Goal: Answer question/provide support: Share knowledge or assist other users

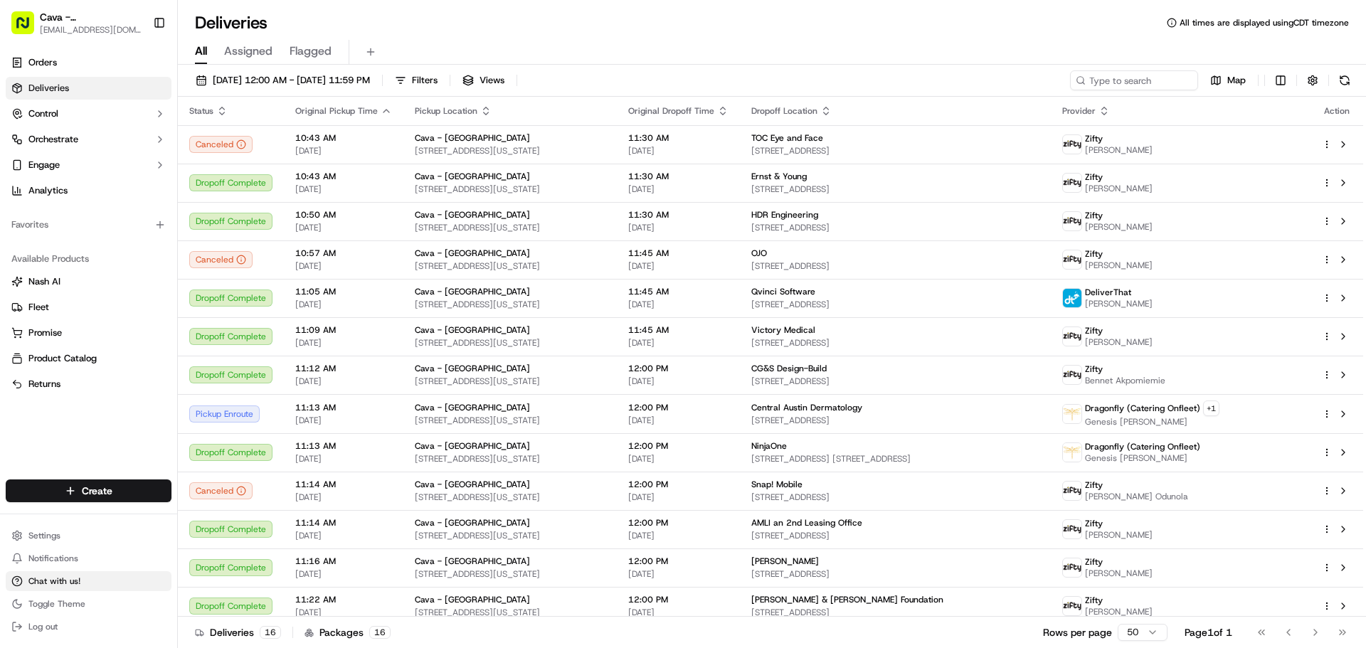
click at [116, 581] on button "Chat with us!" at bounding box center [89, 581] width 166 height 20
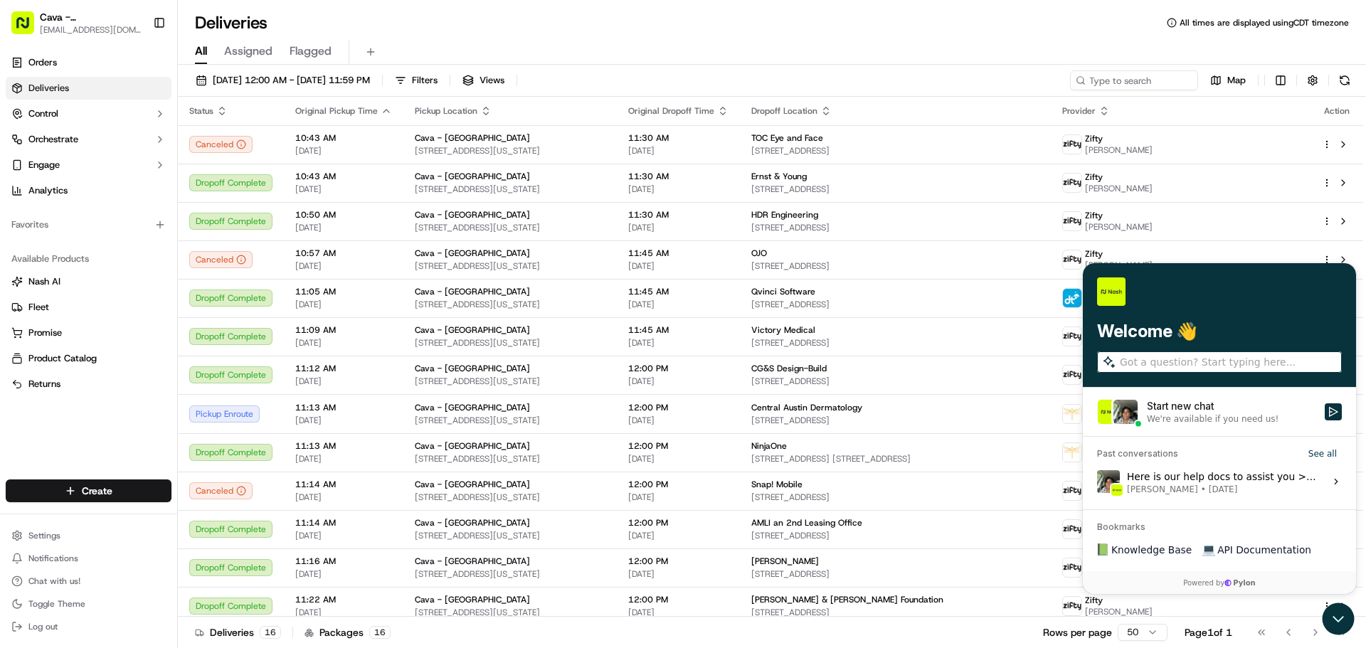
click at [1130, 360] on input "search" at bounding box center [1229, 362] width 219 height 15
click at [1217, 567] on div "Welcome 👋 Start new chat We're available if you need us! Past conversations See…" at bounding box center [1219, 417] width 273 height 308
click at [1185, 369] on input "search" at bounding box center [1229, 362] width 219 height 15
click at [1083, 263] on div "Chat Support in the [PERSON_NAME] Portal" at bounding box center [1083, 263] width 0 height 0
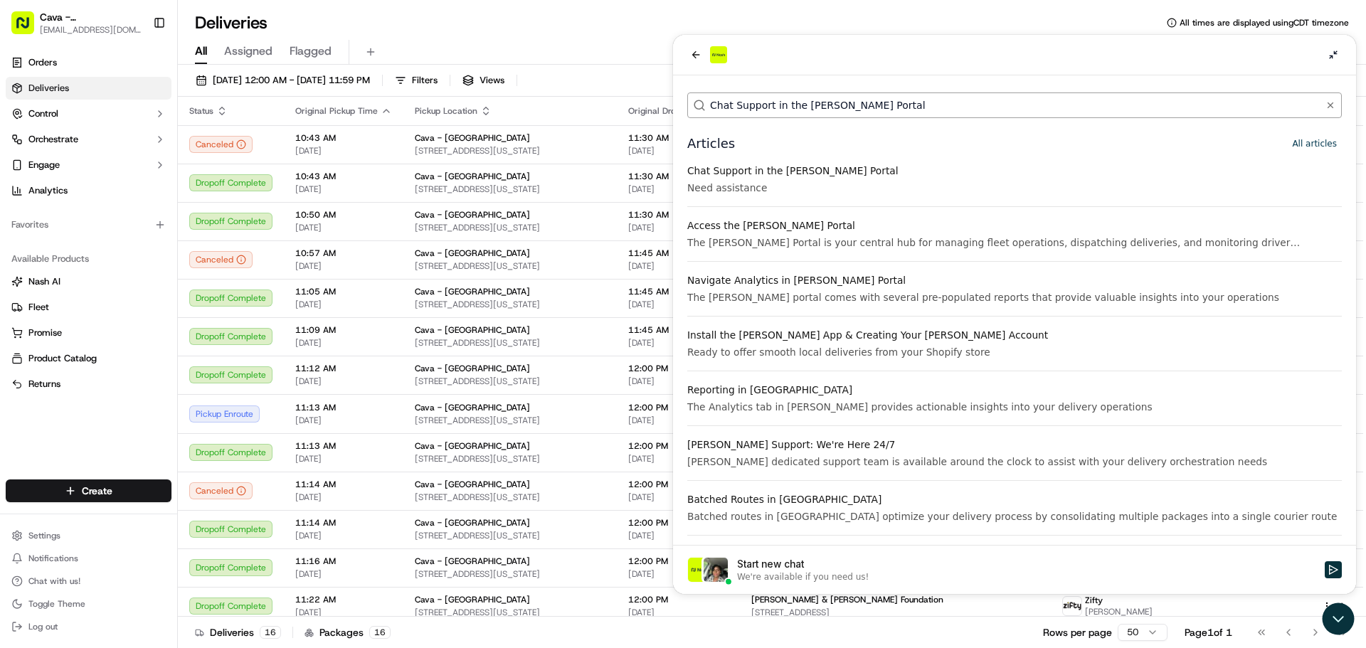
click at [766, 112] on input "Chat Support in the [PERSON_NAME] Portal" at bounding box center [1014, 105] width 608 height 15
click at [698, 58] on icon "back" at bounding box center [695, 54] width 11 height 11
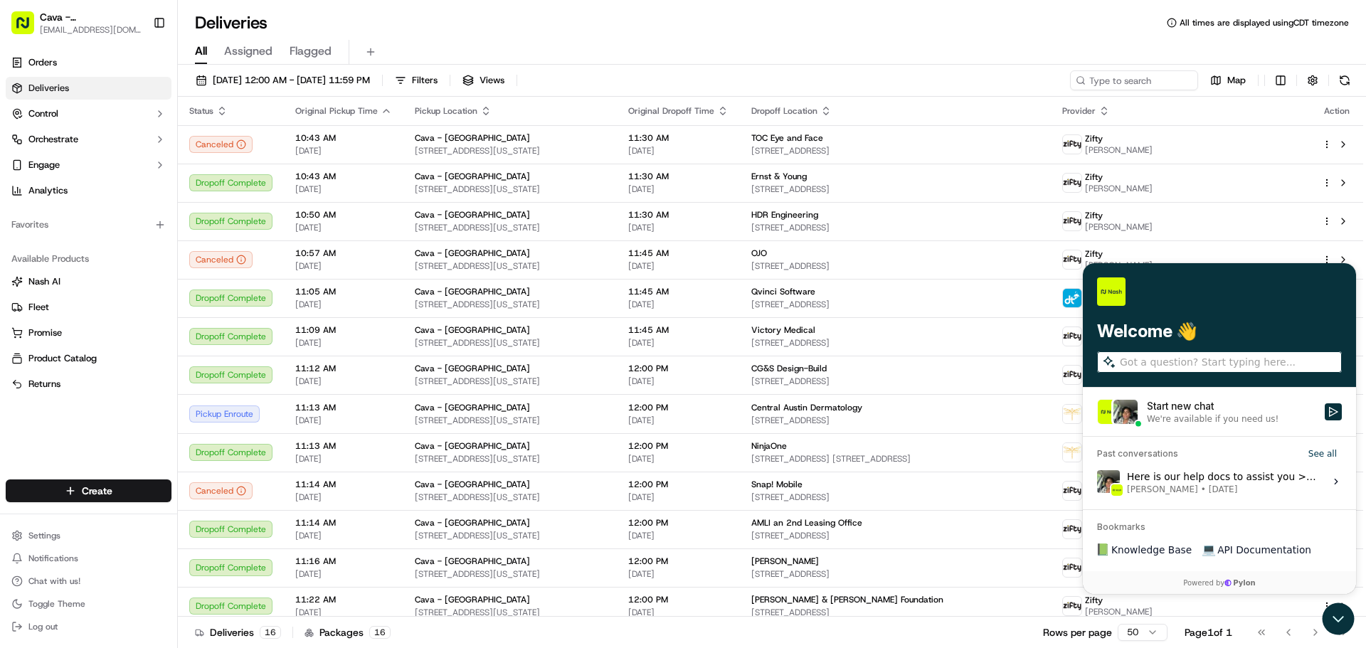
click at [1128, 363] on input "search" at bounding box center [1229, 362] width 219 height 15
click at [1151, 359] on input "search" at bounding box center [1229, 362] width 219 height 15
click at [1083, 263] on div "[PERSON_NAME] Support: We're Here 24/7" at bounding box center [1083, 263] width 0 height 0
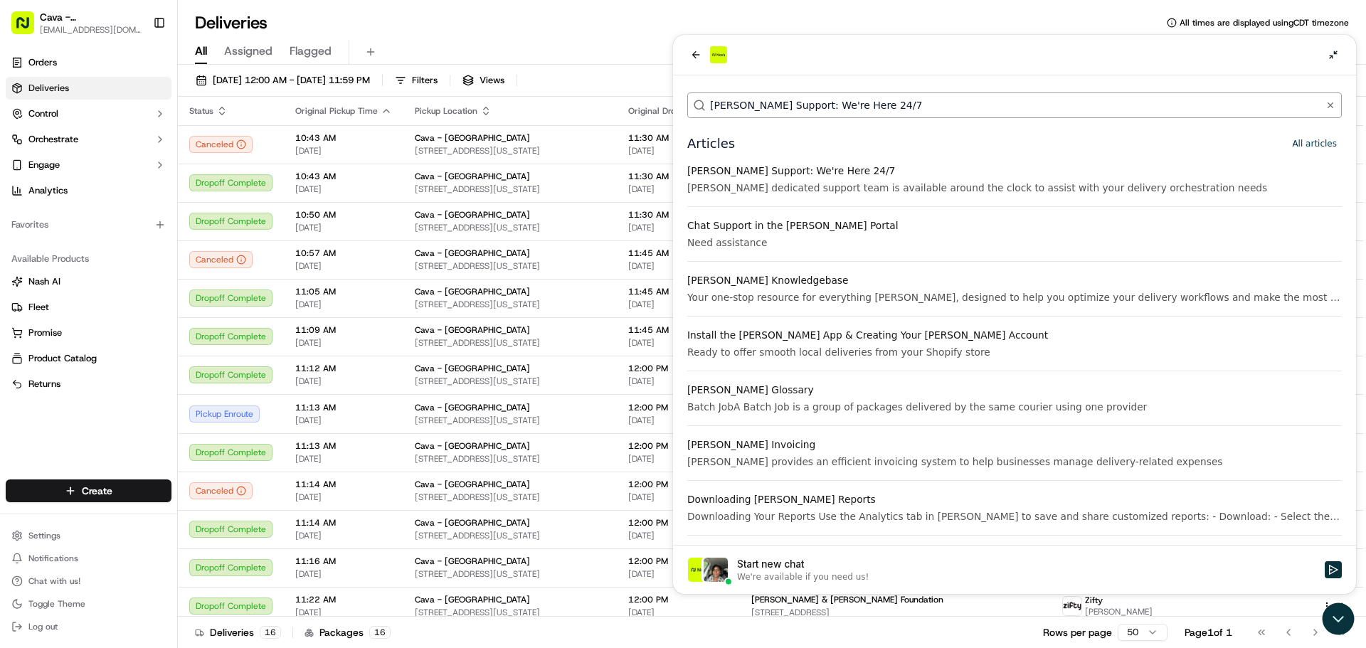
click at [900, 95] on label "[PERSON_NAME] Support: We're Here 24/7" at bounding box center [1014, 105] width 655 height 26
click at [900, 98] on input "[PERSON_NAME] Support: We're Here 24/7" at bounding box center [1014, 105] width 608 height 15
drag, startPoint x: 898, startPoint y: 101, endPoint x: 456, endPoint y: 37, distance: 446.4
click at [673, 37] on html "[PERSON_NAME] Support: We're Here 24/7 Articles All articles [PERSON_NAME] Supp…" at bounding box center [1014, 314] width 683 height 559
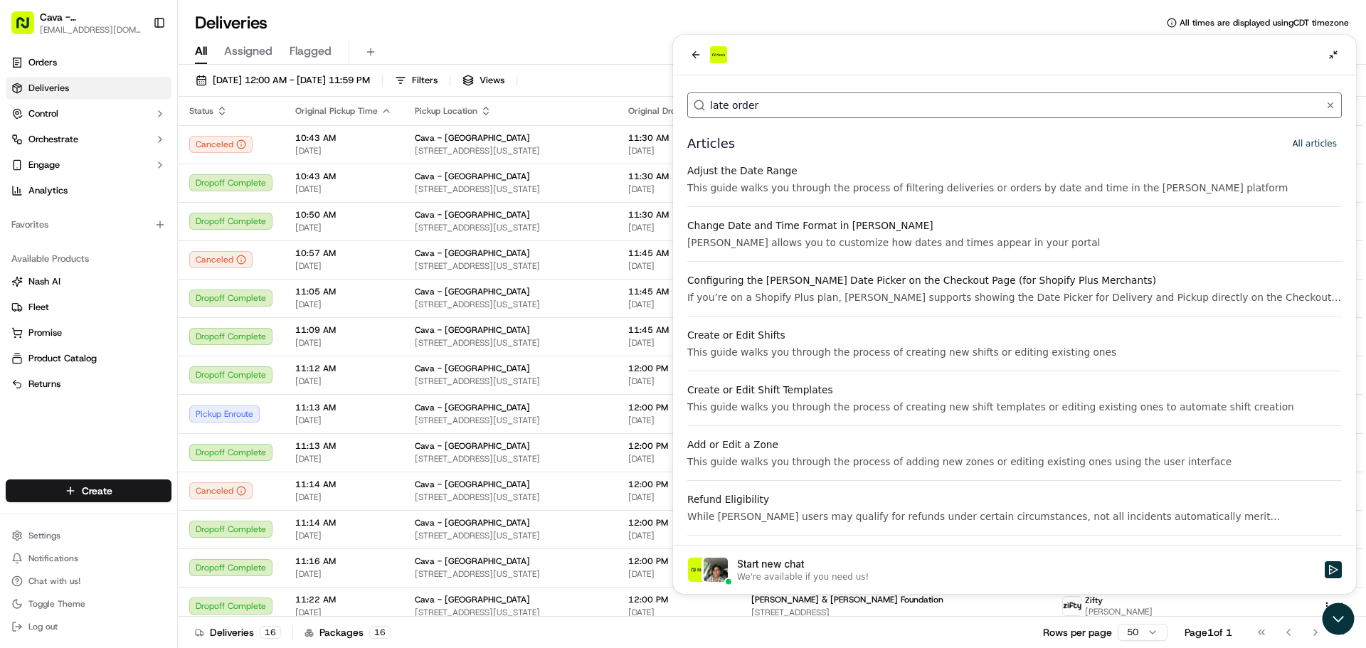
type input "late order"
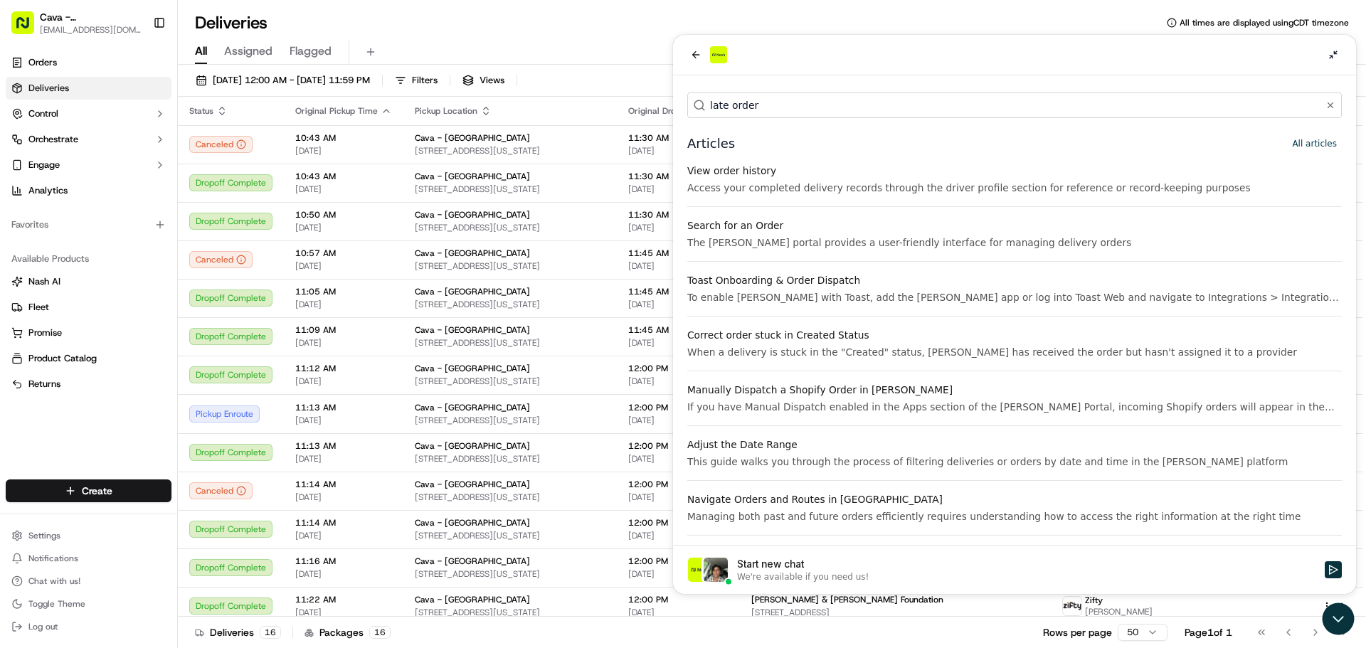
click at [843, 579] on div "We're available if you need us!" at bounding box center [803, 576] width 132 height 11
click at [1325, 578] on button "Start new chat We're available if you need us!" at bounding box center [1333, 569] width 17 height 17
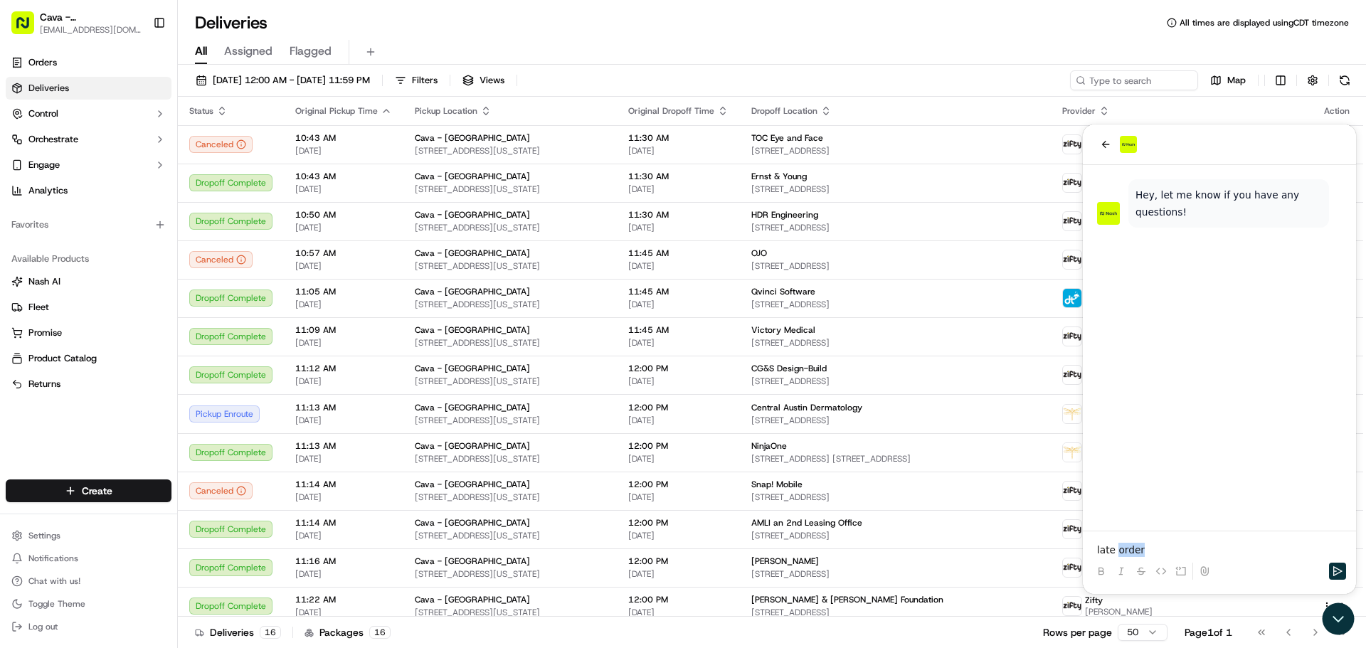
drag, startPoint x: 1173, startPoint y: 544, endPoint x: 1114, endPoint y: 537, distance: 59.5
click at [1114, 537] on div "late order" at bounding box center [1220, 558] width 262 height 54
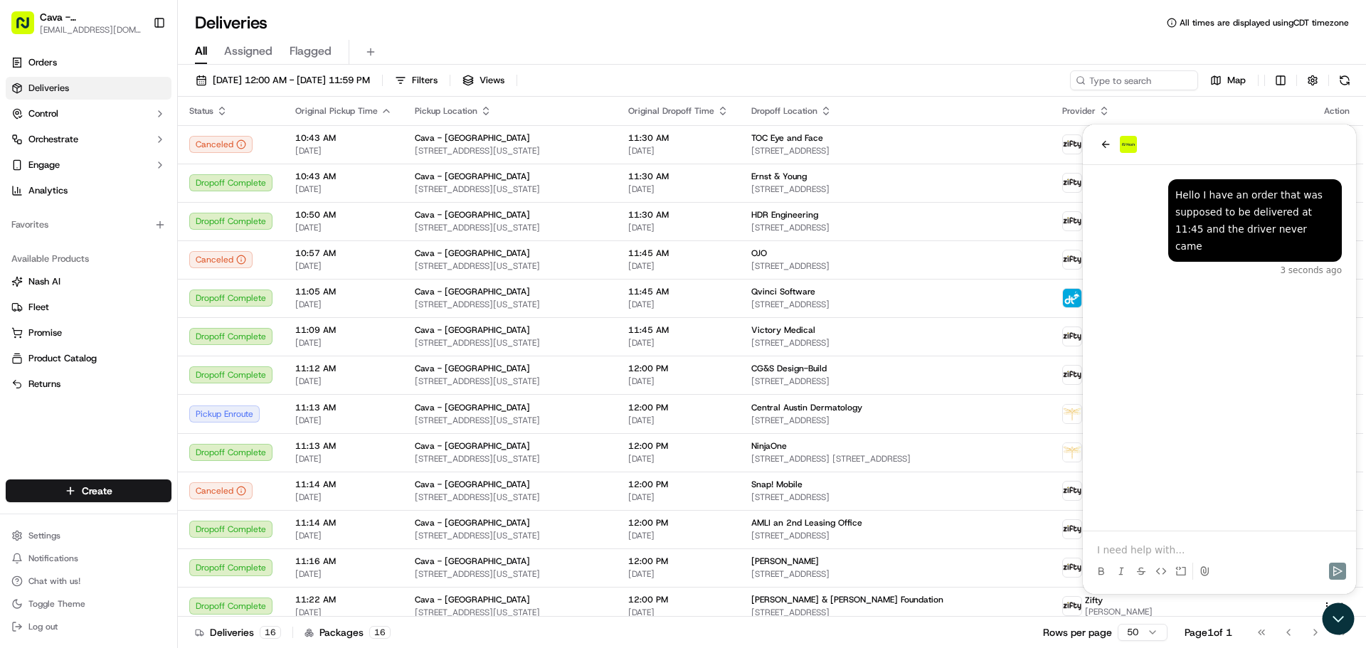
click at [1118, 549] on p at bounding box center [1219, 550] width 245 height 14
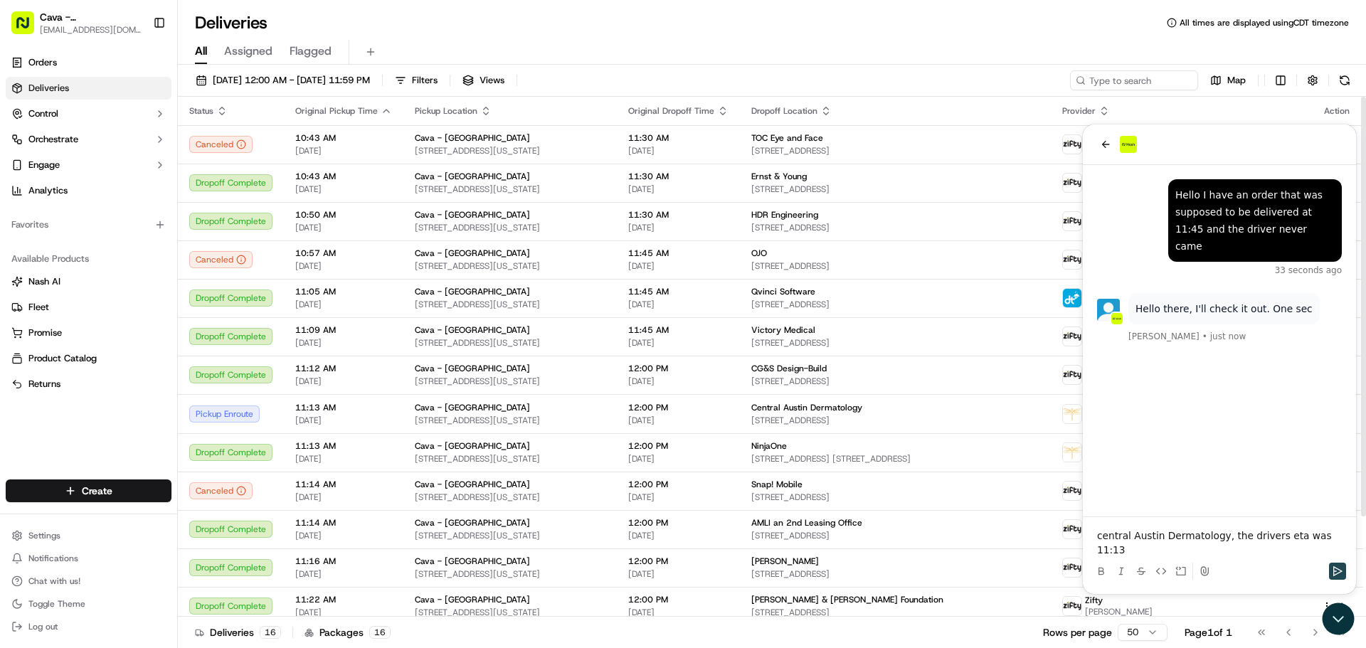
click at [1342, 570] on icon "Send" at bounding box center [1337, 571] width 11 height 11
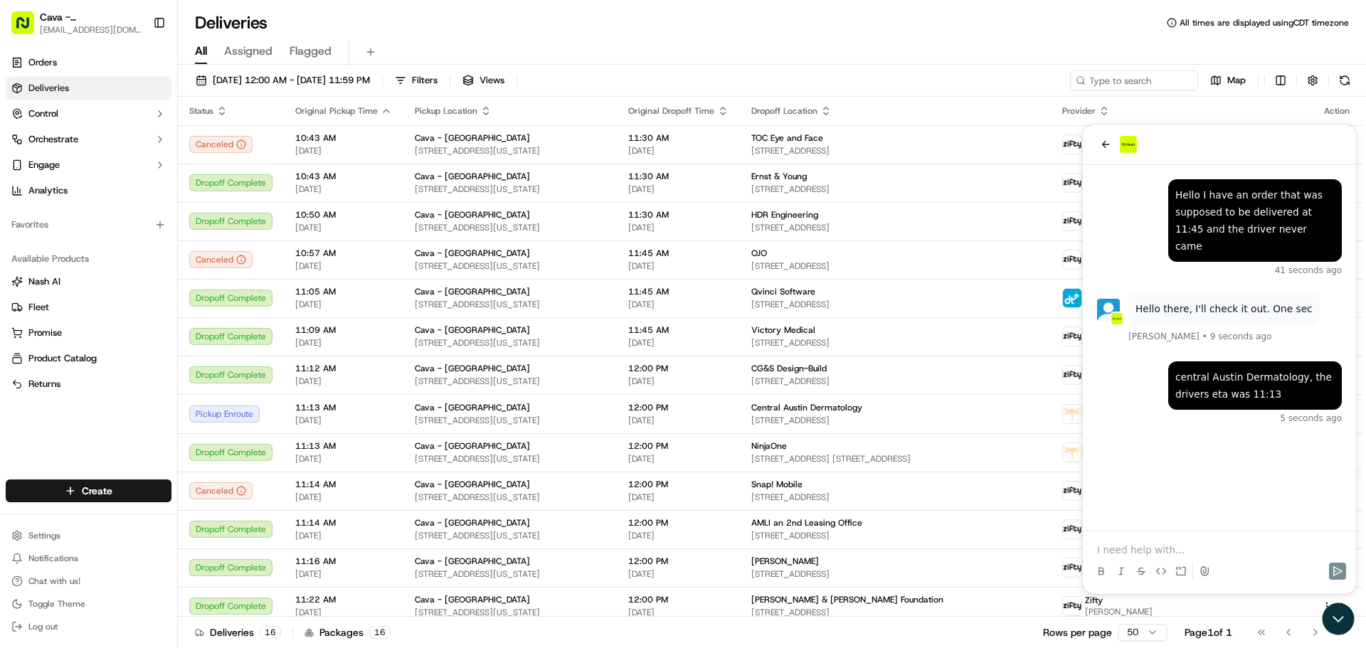
click at [1141, 556] on p at bounding box center [1219, 550] width 245 height 14
click at [1156, 533] on p "we never recieved a notification that the order would be late" at bounding box center [1219, 543] width 245 height 28
click at [1340, 575] on icon "Send" at bounding box center [1337, 571] width 11 height 11
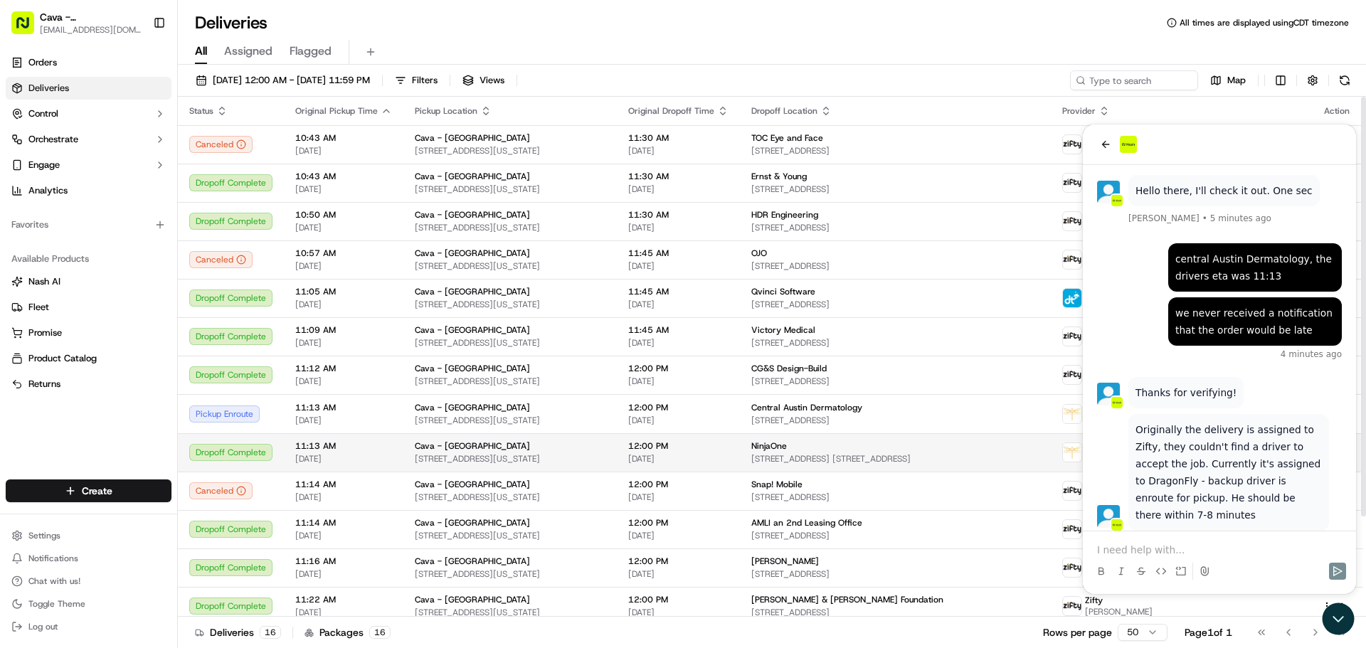
scroll to position [206, 0]
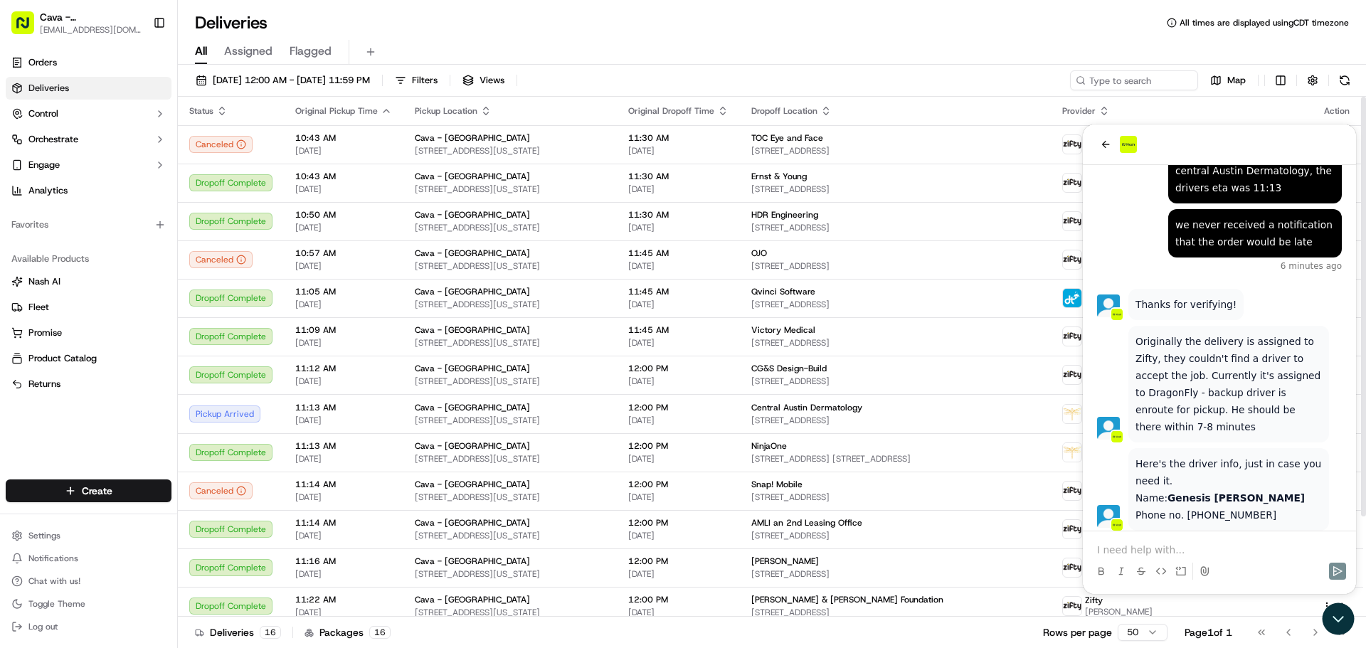
click at [1125, 543] on p at bounding box center [1219, 550] width 245 height 14
drag, startPoint x: 1128, startPoint y: 546, endPoint x: 1138, endPoint y: 553, distance: 12.2
click at [1128, 546] on p at bounding box center [1219, 550] width 245 height 14
click at [1138, 553] on p at bounding box center [1219, 550] width 245 height 14
click at [1284, 544] on p at bounding box center [1219, 550] width 245 height 14
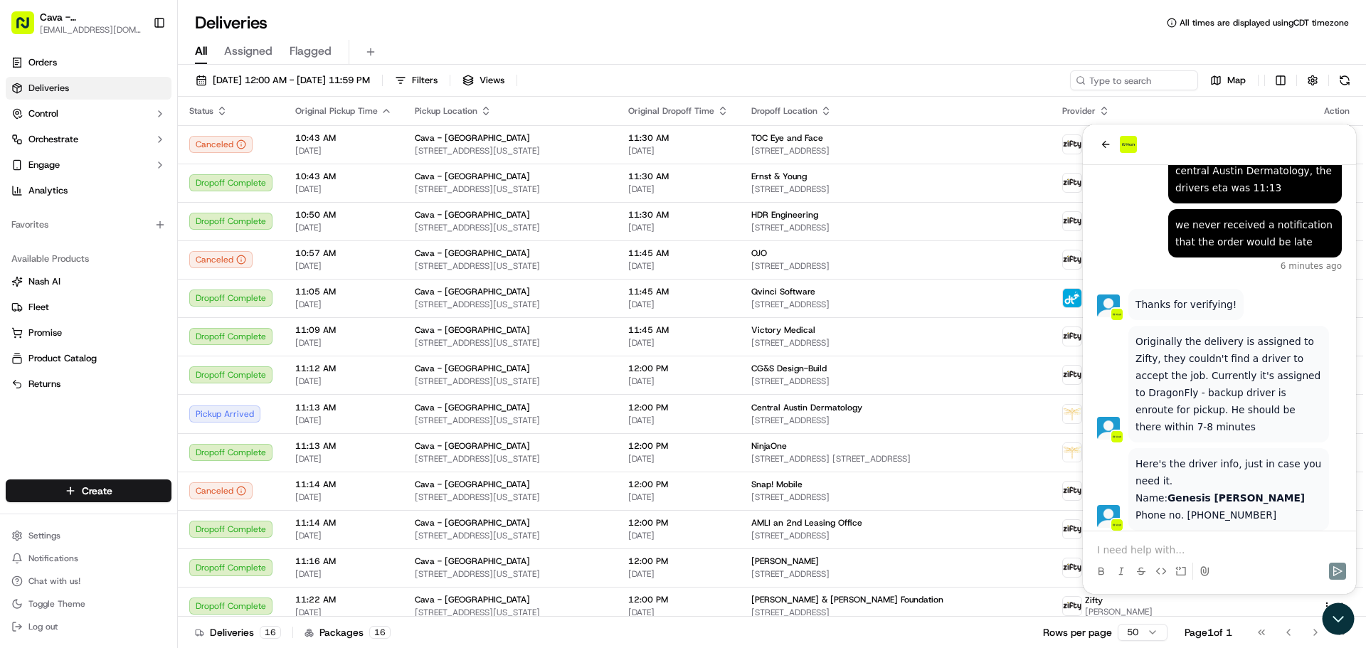
click at [1158, 548] on p at bounding box center [1219, 550] width 245 height 14
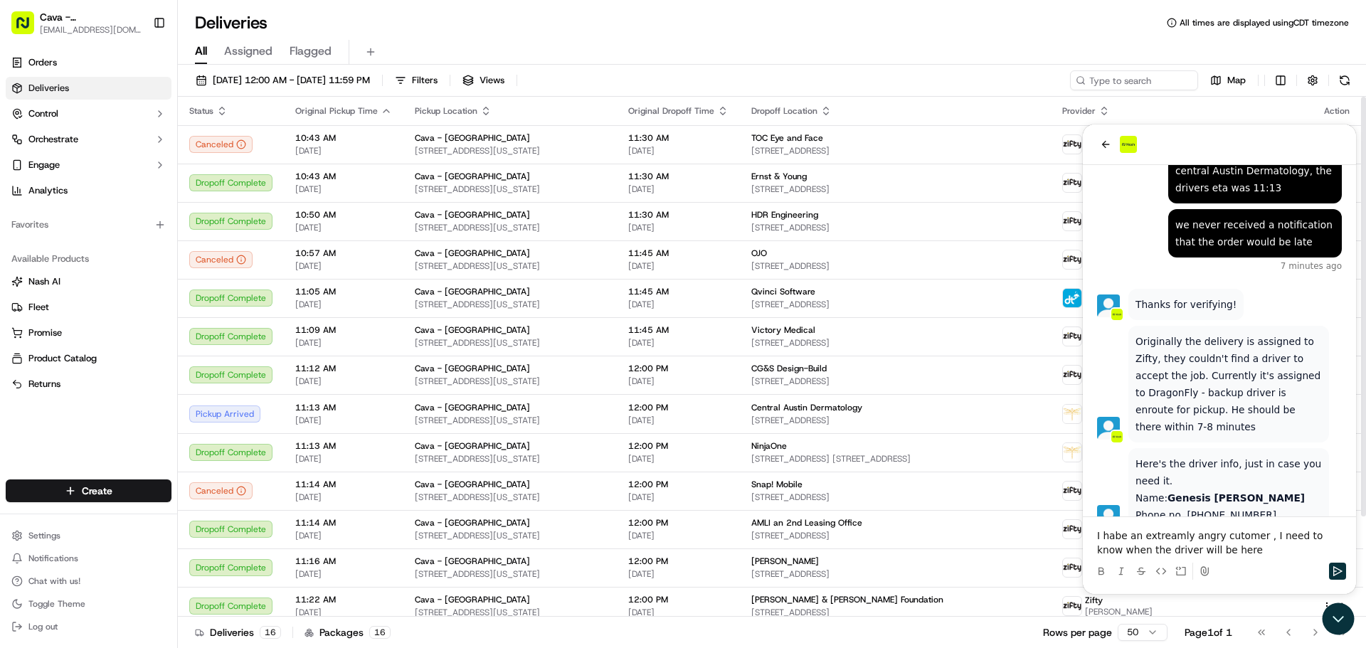
click at [1117, 537] on p "I habe an extreamly angry cutomer , I need to know when the driver will be here" at bounding box center [1219, 543] width 245 height 28
click at [1106, 540] on p "I habe an extreamly angry cutomer , I need to know when the driver will be here" at bounding box center [1219, 543] width 245 height 28
drag, startPoint x: 1099, startPoint y: 541, endPoint x: 1120, endPoint y: 541, distance: 20.6
click at [1120, 541] on p "I habe an extreamly angry cutomer , I need to know when the driver will be here" at bounding box center [1219, 543] width 245 height 28
click at [1121, 541] on p "I habe an extreamly angry cutomer , I need to know when the driver will be here" at bounding box center [1219, 543] width 245 height 28
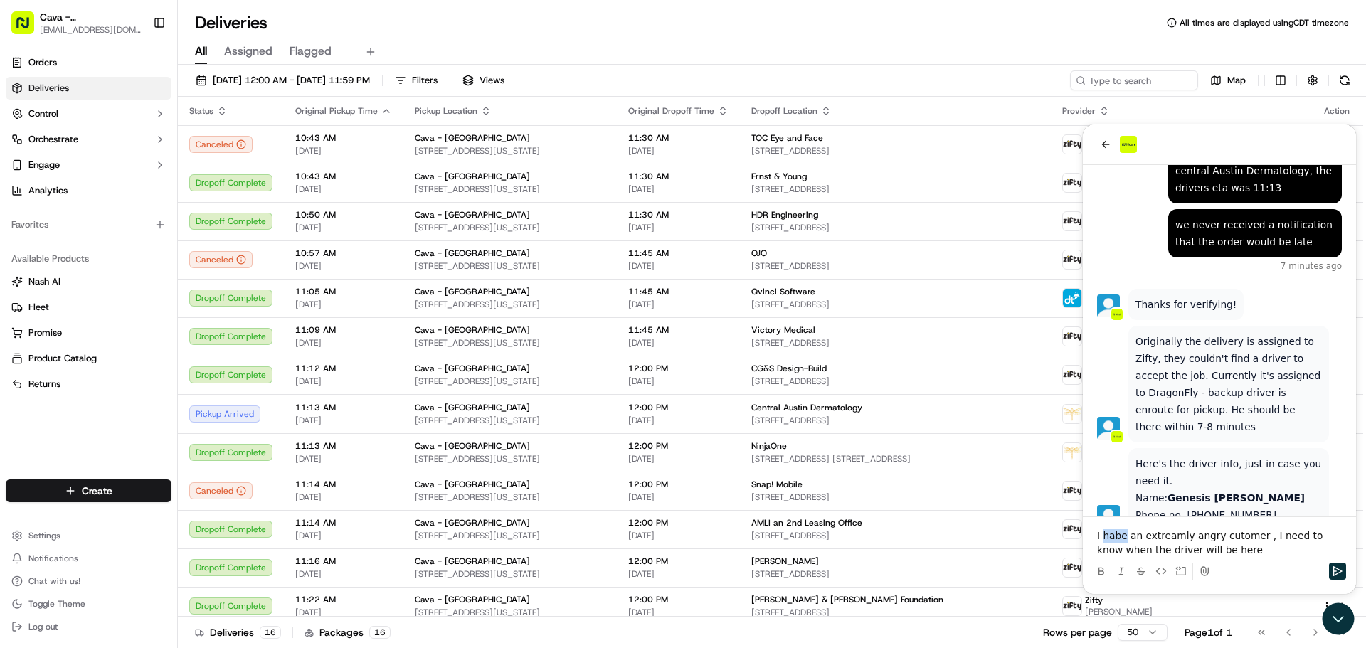
drag, startPoint x: 1125, startPoint y: 538, endPoint x: 1104, endPoint y: 537, distance: 20.6
click at [1104, 537] on p "I habe an extreamly angry cutomer , I need to know when the driver will be here" at bounding box center [1219, 543] width 245 height 28
click at [1147, 537] on p "I have an extreamly angry cutomer , I need to know when the driver will be here" at bounding box center [1219, 543] width 245 height 28
drag, startPoint x: 1140, startPoint y: 537, endPoint x: 1180, endPoint y: 542, distance: 40.2
click at [1180, 542] on p "I have an extreamly angry cutomer , I need to know when the driver will be here" at bounding box center [1219, 543] width 245 height 28
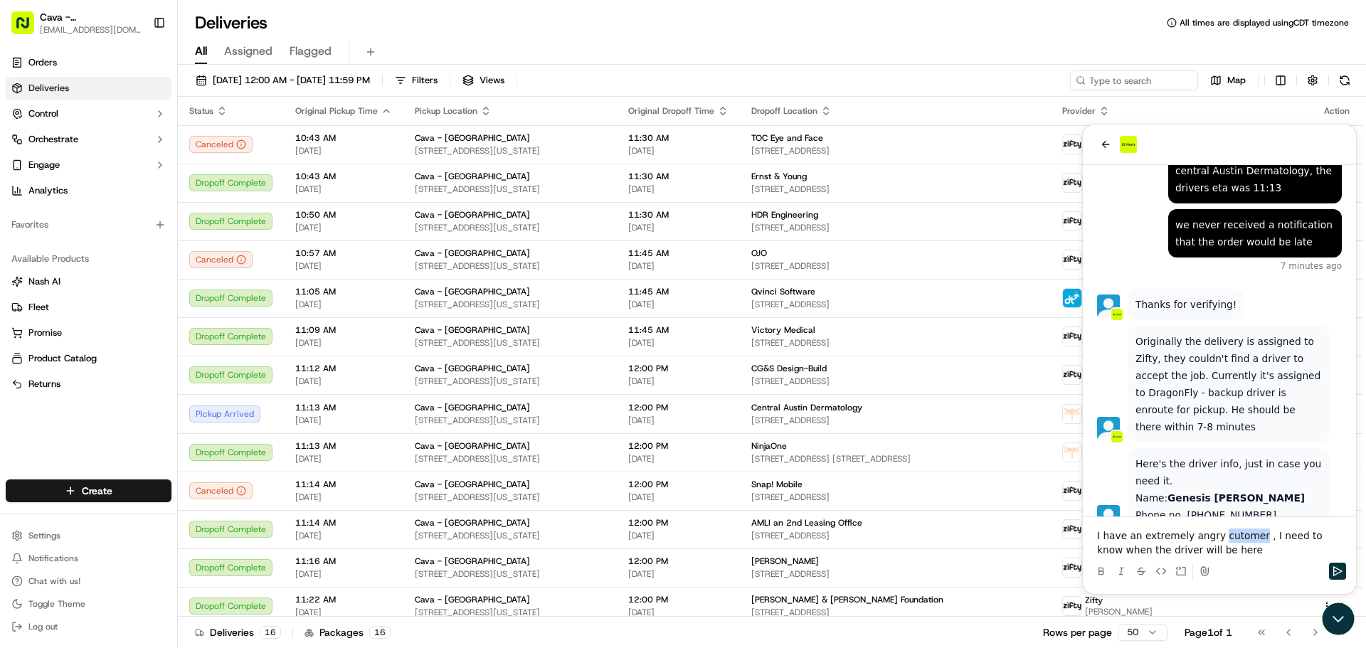
drag, startPoint x: 1211, startPoint y: 541, endPoint x: 1247, endPoint y: 538, distance: 36.5
click at [1247, 538] on p "I have an extremely angry cutomer , I need to know when the driver will be here" at bounding box center [1219, 543] width 245 height 28
click at [1220, 545] on p "I have an extremely angry customer , I need to know when the driver will be here" at bounding box center [1219, 543] width 245 height 28
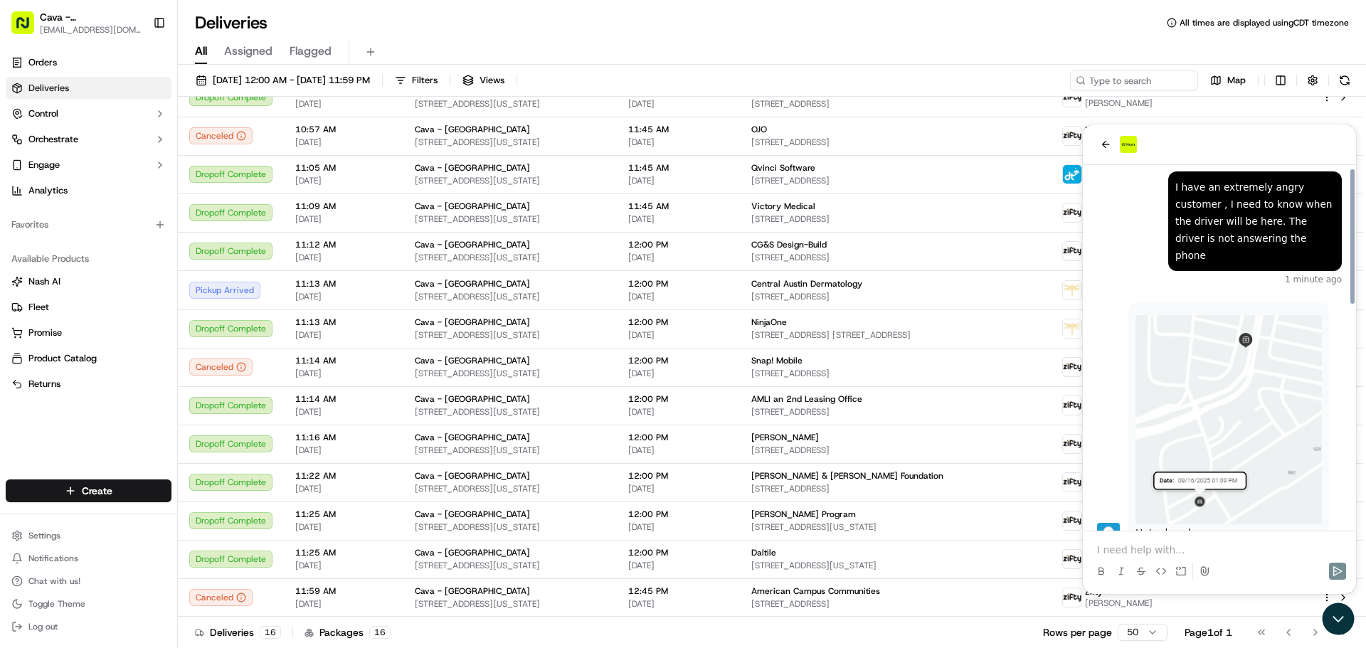
scroll to position [603, 0]
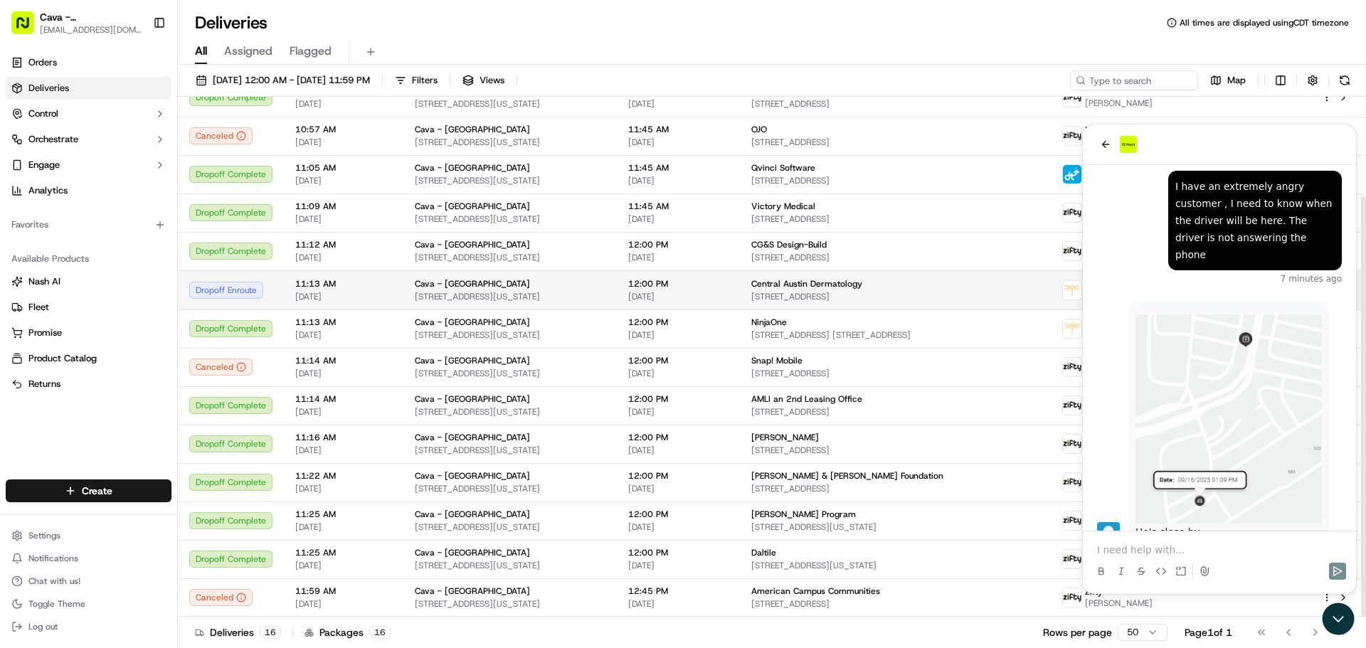
click at [729, 297] on span "[DATE]" at bounding box center [678, 296] width 100 height 11
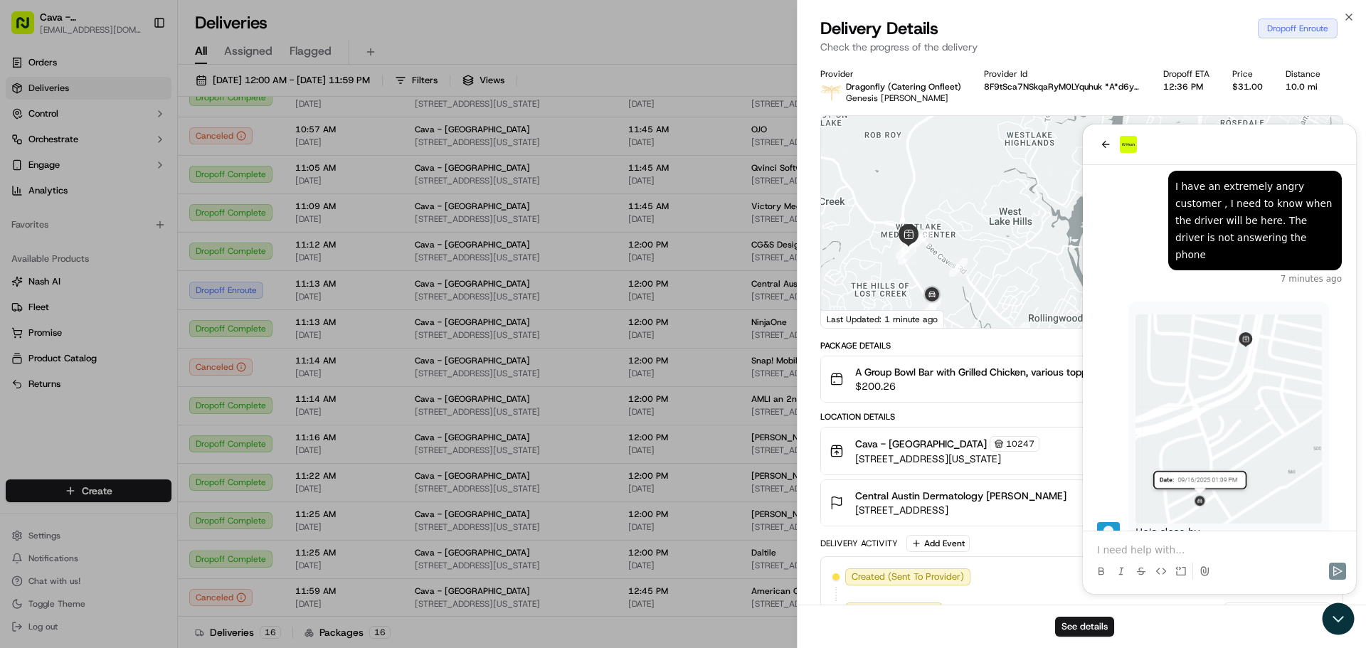
click at [1105, 151] on div at bounding box center [1082, 222] width 522 height 212
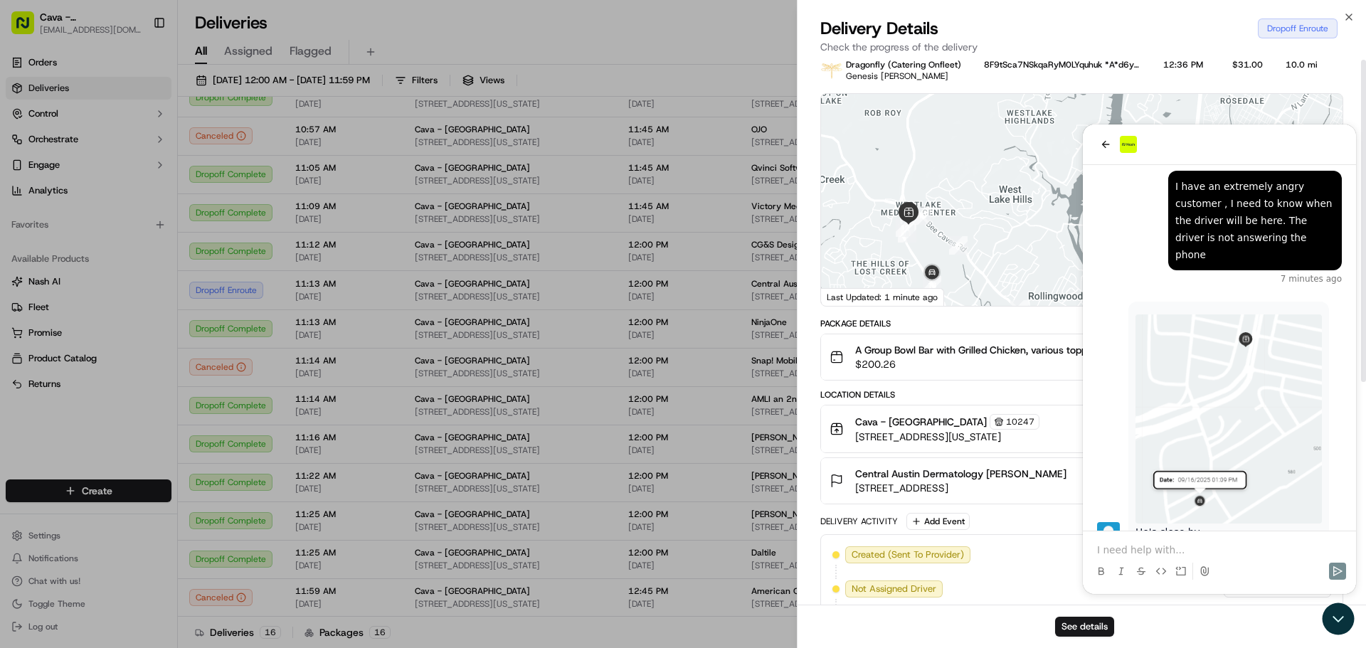
scroll to position [0, 0]
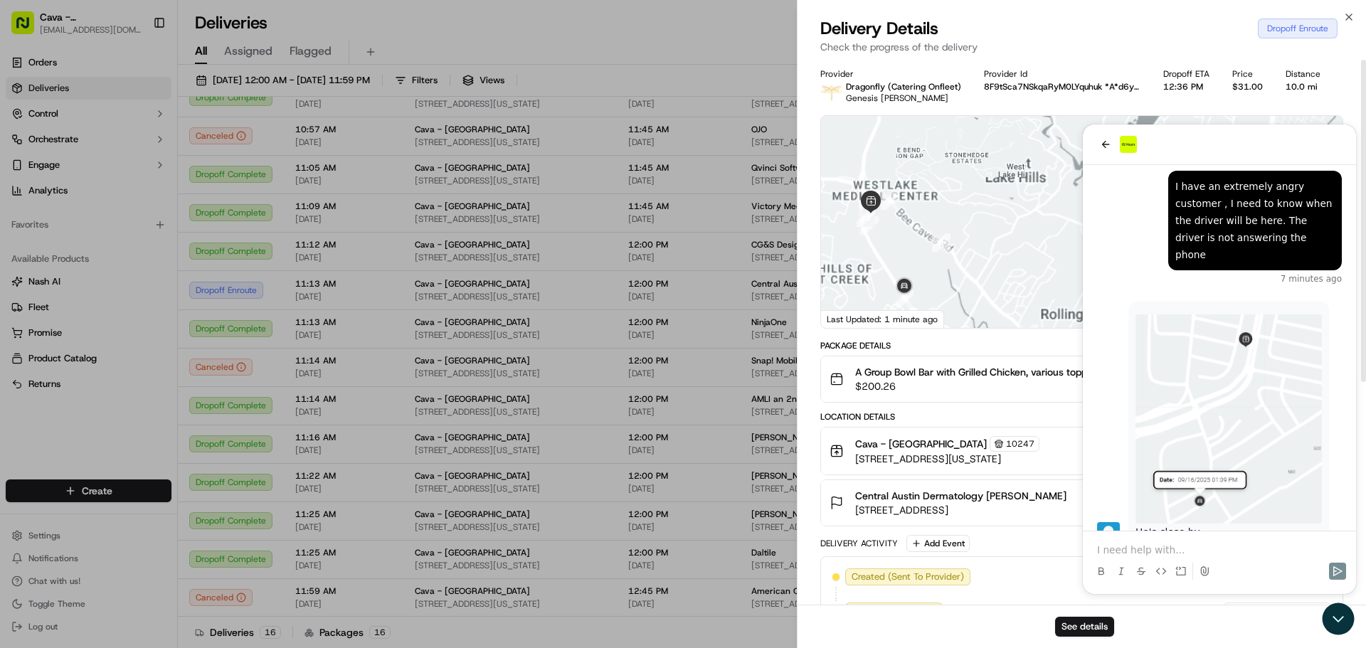
drag, startPoint x: 994, startPoint y: 319, endPoint x: 999, endPoint y: 310, distance: 9.9
click at [995, 313] on div at bounding box center [1082, 222] width 522 height 212
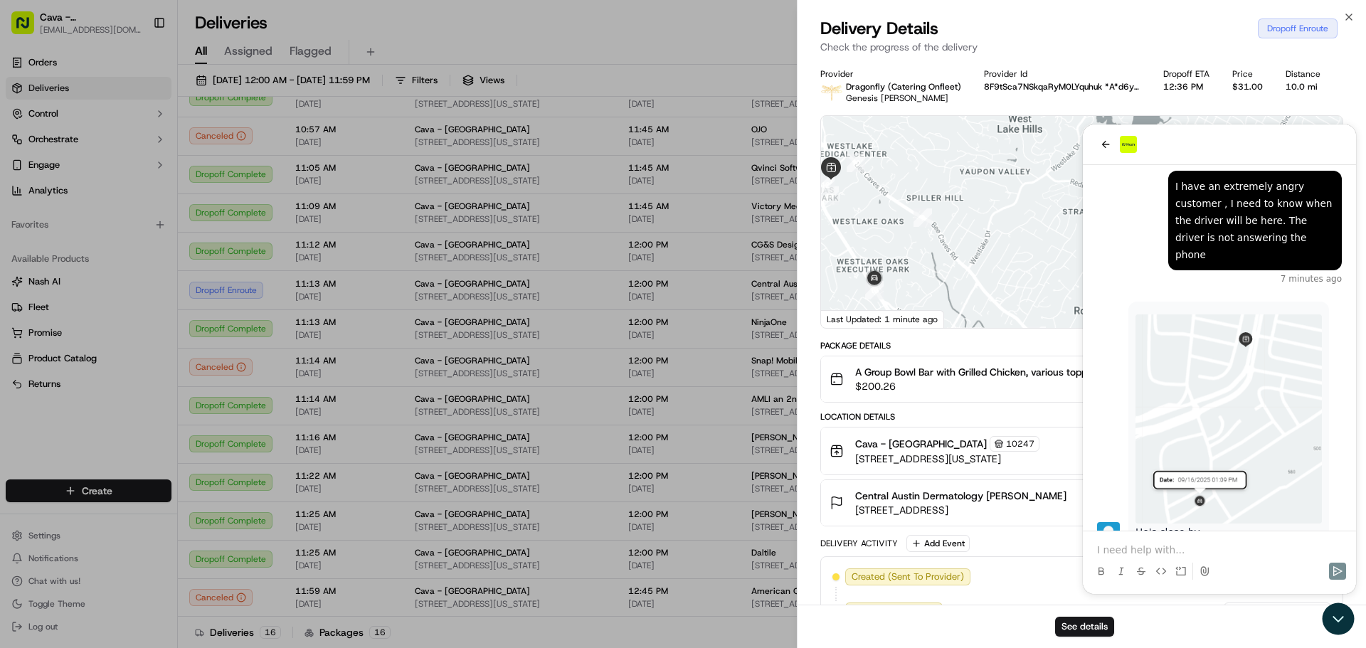
click at [1111, 150] on div at bounding box center [1082, 222] width 522 height 212
click at [1340, 610] on div "See details" at bounding box center [1082, 626] width 568 height 43
click at [1338, 622] on div "See details" at bounding box center [1082, 626] width 568 height 43
click at [1106, 151] on div at bounding box center [1082, 222] width 522 height 212
click at [1054, 153] on div at bounding box center [1082, 222] width 522 height 212
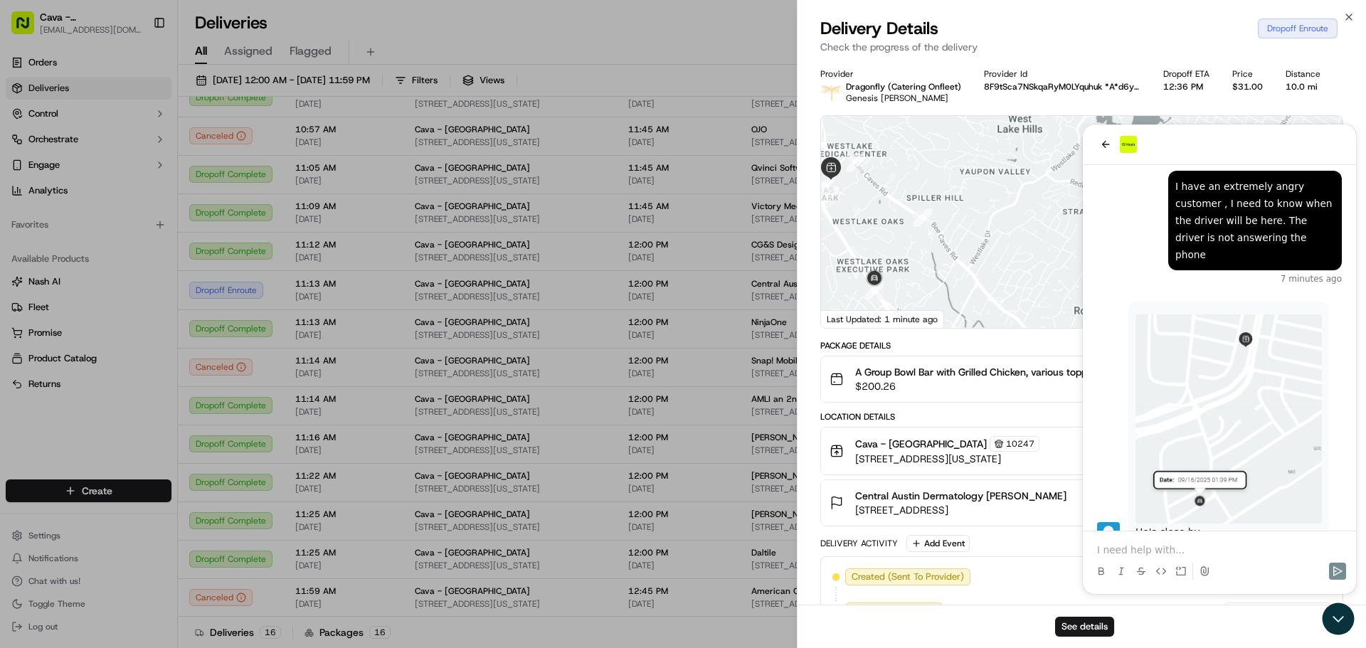
drag, startPoint x: 1019, startPoint y: 168, endPoint x: 882, endPoint y: 240, distance: 154.4
click at [1017, 169] on div at bounding box center [1082, 222] width 522 height 212
drag, startPoint x: 887, startPoint y: 240, endPoint x: 891, endPoint y: 364, distance: 123.2
click at [886, 253] on div at bounding box center [1082, 222] width 522 height 212
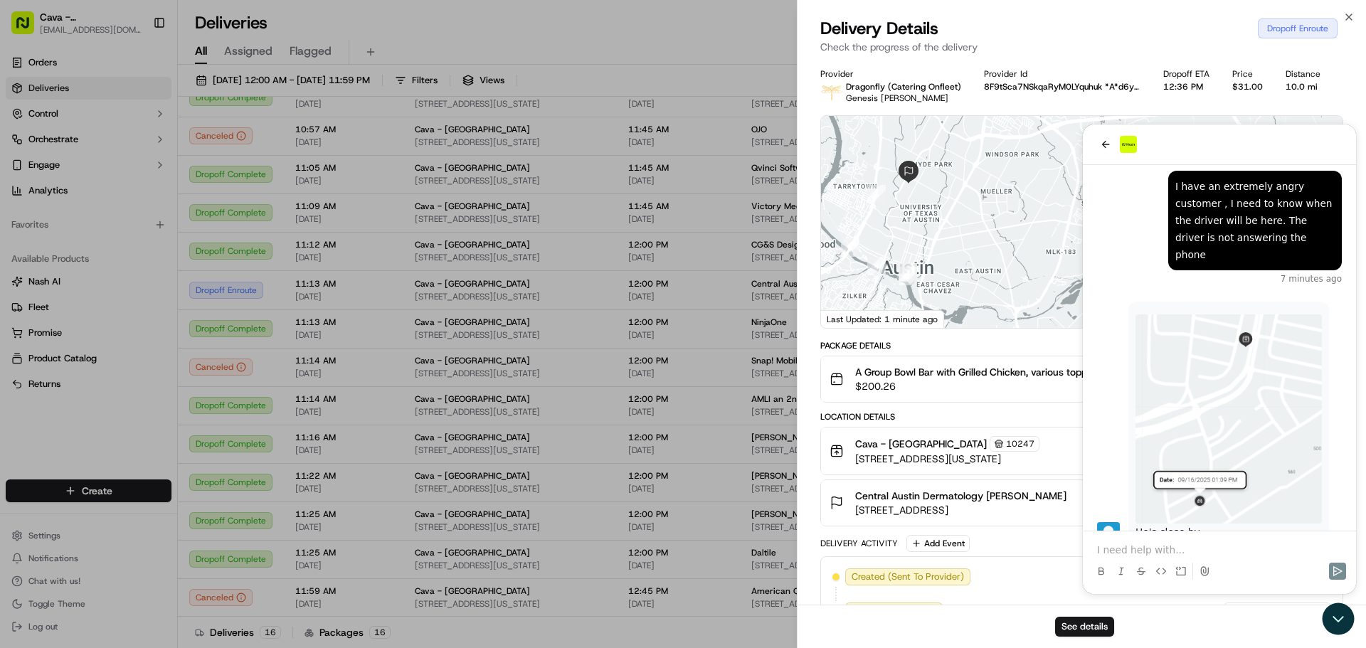
drag, startPoint x: 1038, startPoint y: 211, endPoint x: 858, endPoint y: 218, distance: 180.2
click at [858, 218] on div at bounding box center [1082, 222] width 522 height 212
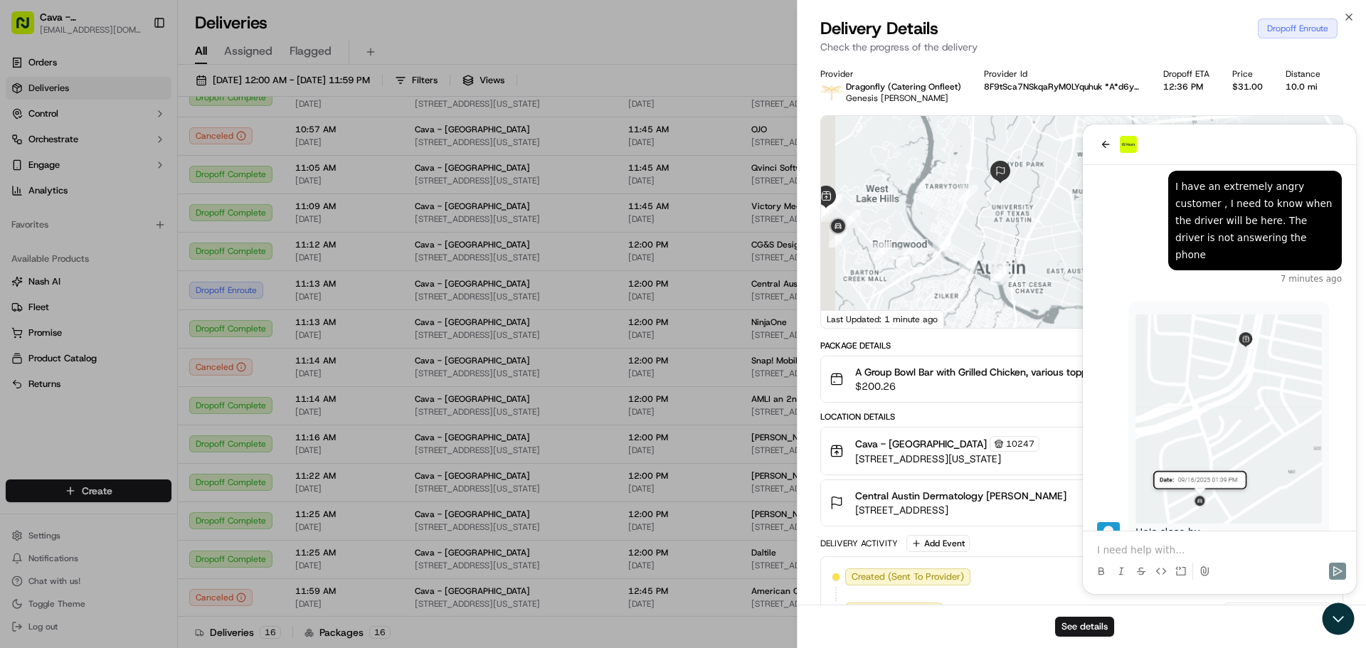
drag, startPoint x: 917, startPoint y: 229, endPoint x: 1052, endPoint y: 218, distance: 135.7
click at [1071, 220] on div at bounding box center [1082, 222] width 522 height 212
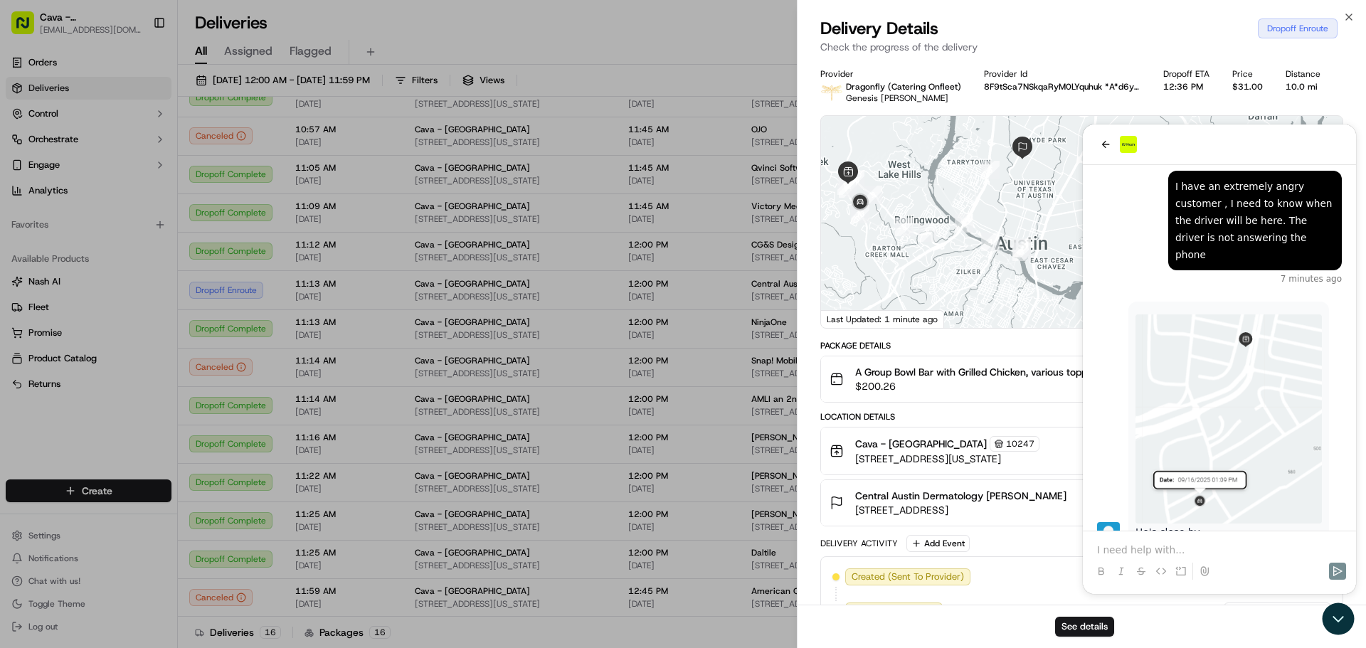
click at [965, 191] on div at bounding box center [1082, 222] width 522 height 212
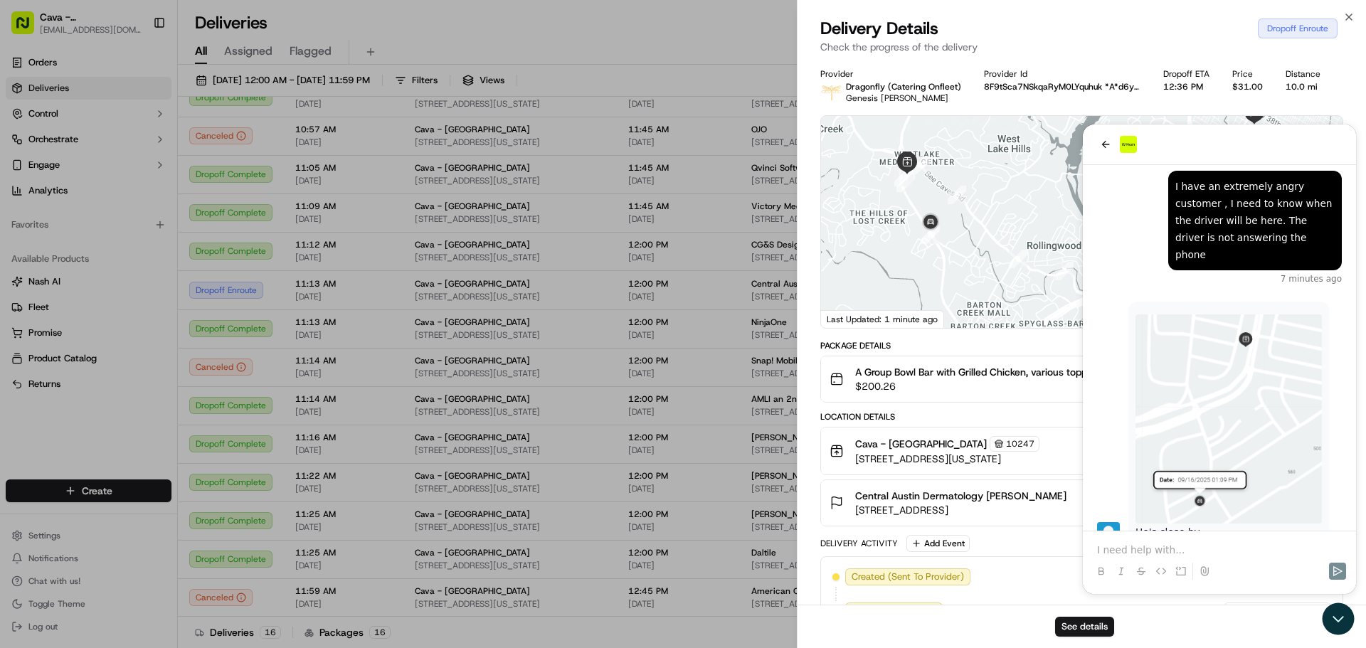
drag, startPoint x: 889, startPoint y: 227, endPoint x: 968, endPoint y: 222, distance: 79.1
click at [968, 222] on div at bounding box center [1082, 222] width 522 height 212
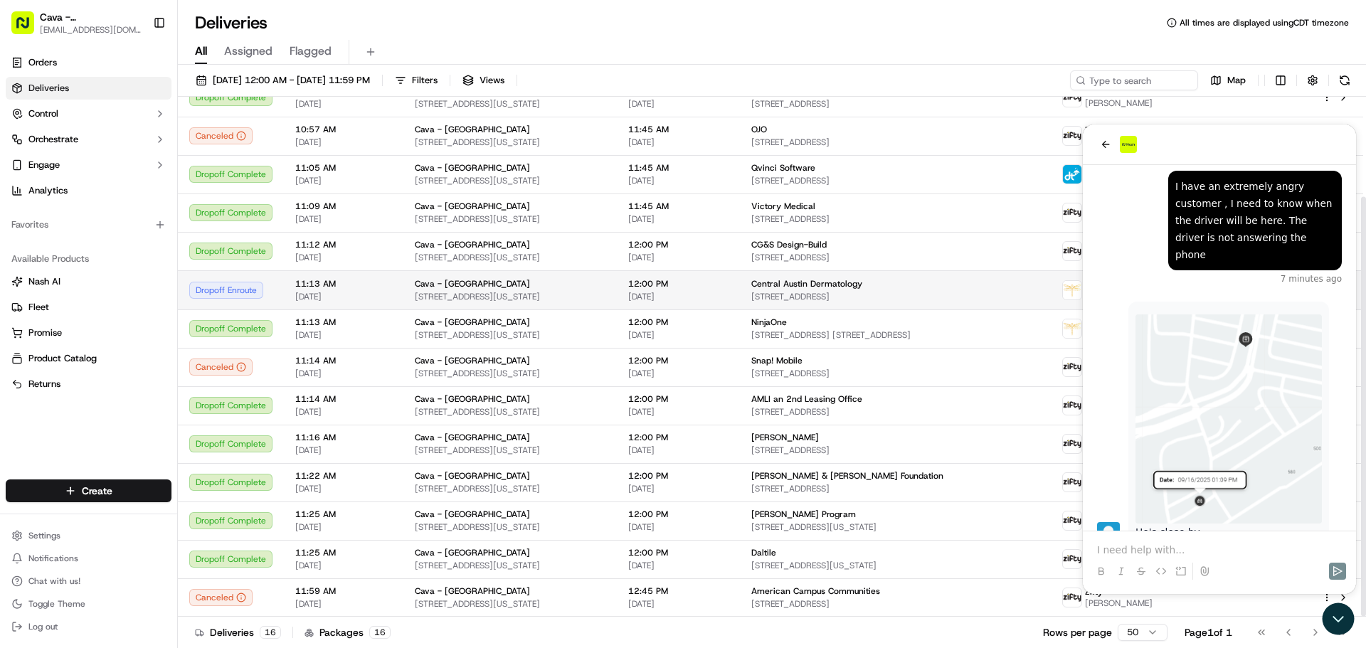
click at [359, 293] on span "[DATE]" at bounding box center [343, 296] width 97 height 11
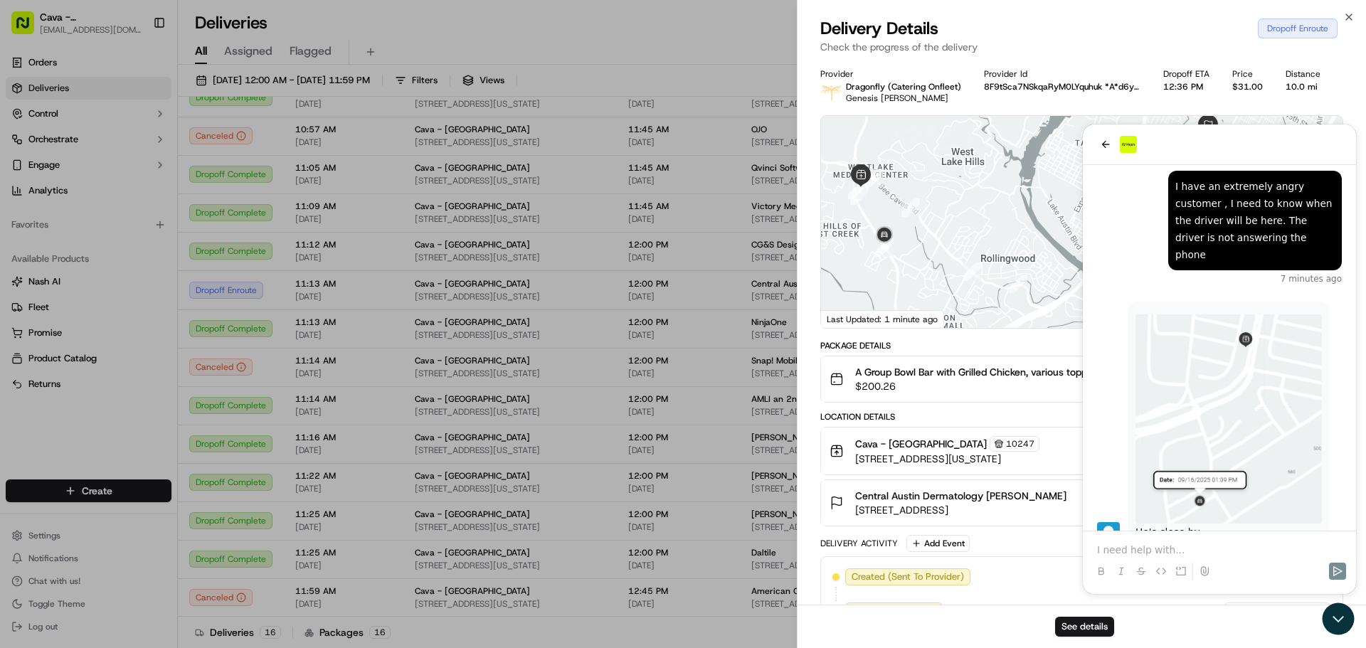
drag, startPoint x: 985, startPoint y: 282, endPoint x: 944, endPoint y: 168, distance: 121.1
click at [956, 180] on div at bounding box center [1082, 222] width 522 height 212
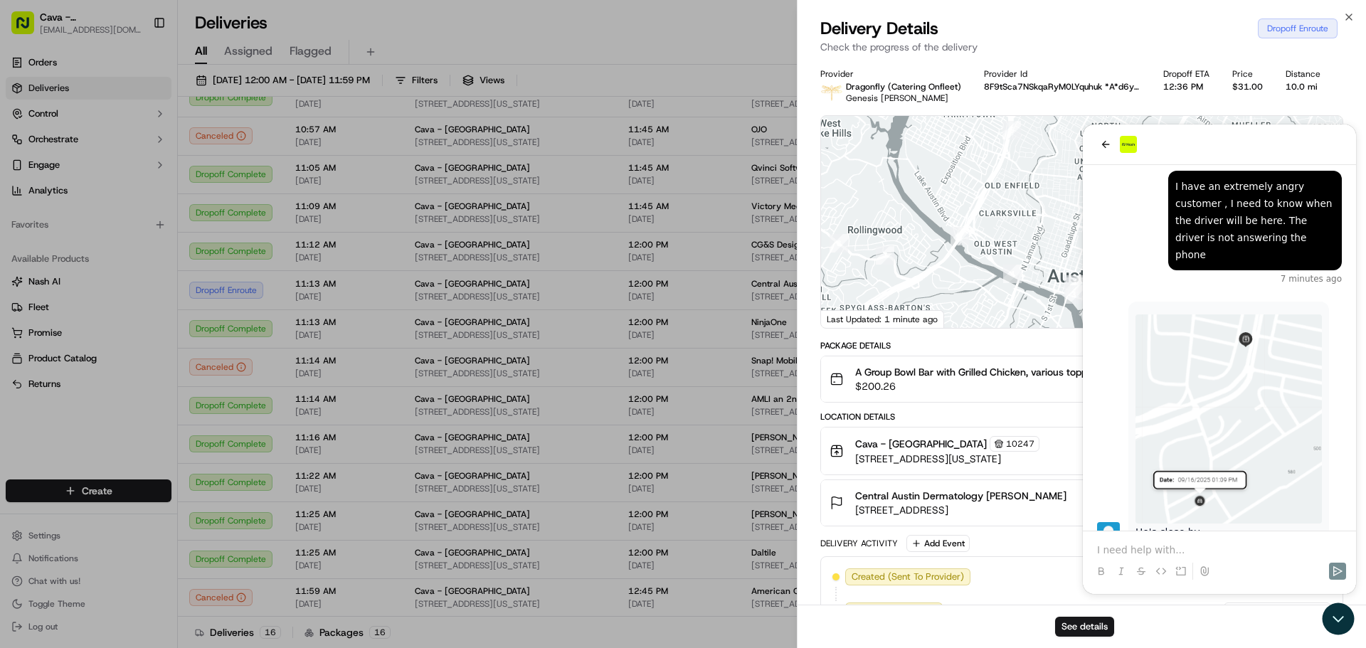
drag, startPoint x: 1007, startPoint y: 174, endPoint x: 927, endPoint y: 219, distance: 91.8
click at [927, 219] on div at bounding box center [1082, 222] width 522 height 212
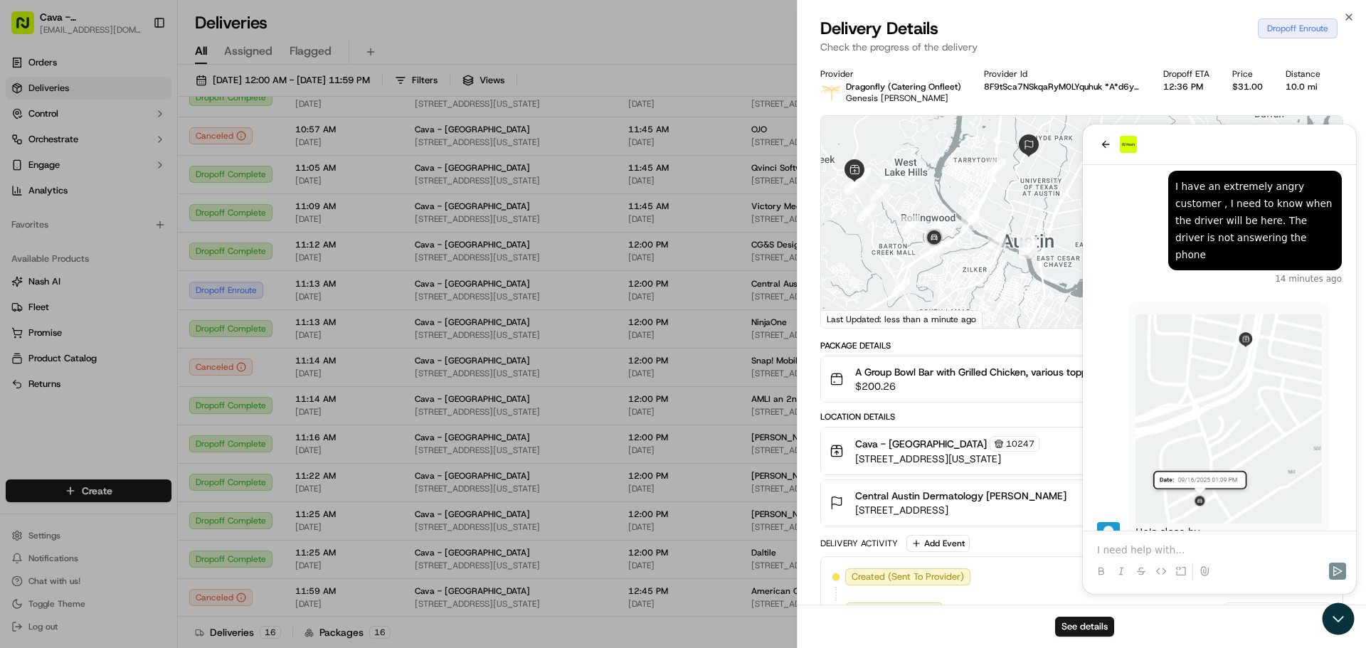
click at [1015, 366] on span "A Group Bowl Bar with Grilled Chicken, various toppings, dressings, and 12 Pita…" at bounding box center [1073, 372] width 436 height 14
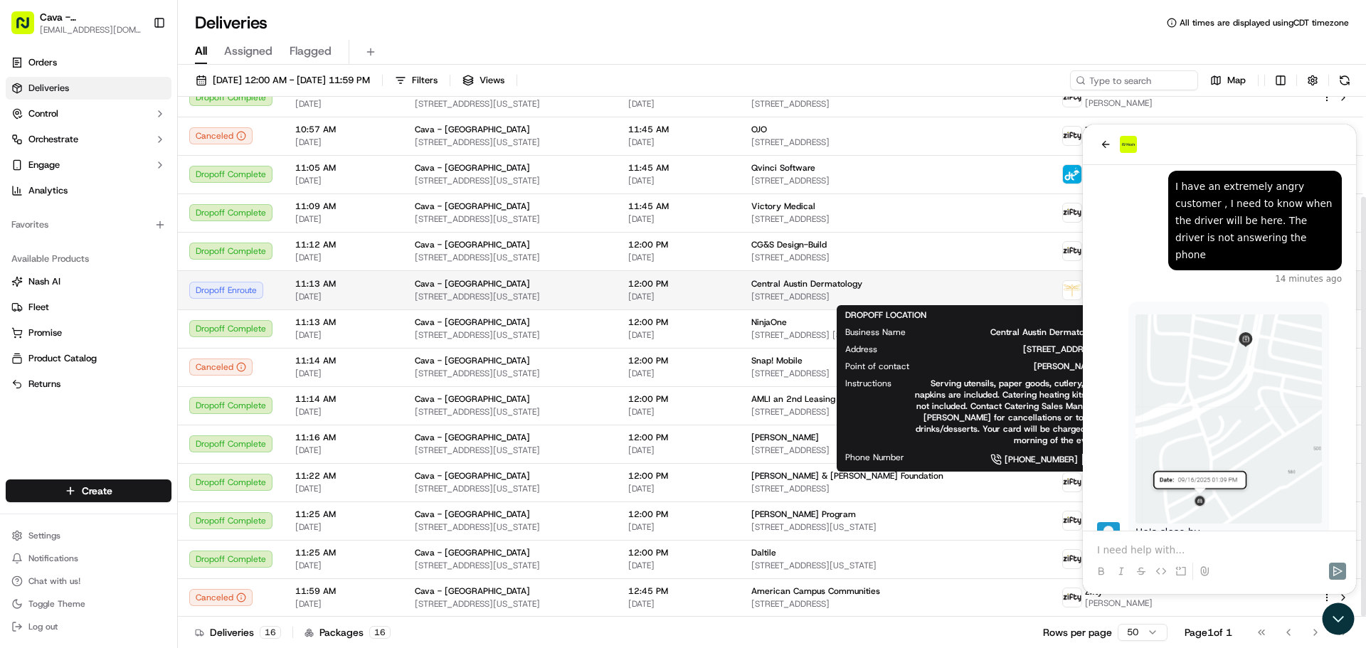
click at [862, 288] on span "Central Austin Dermatology" at bounding box center [806, 283] width 111 height 11
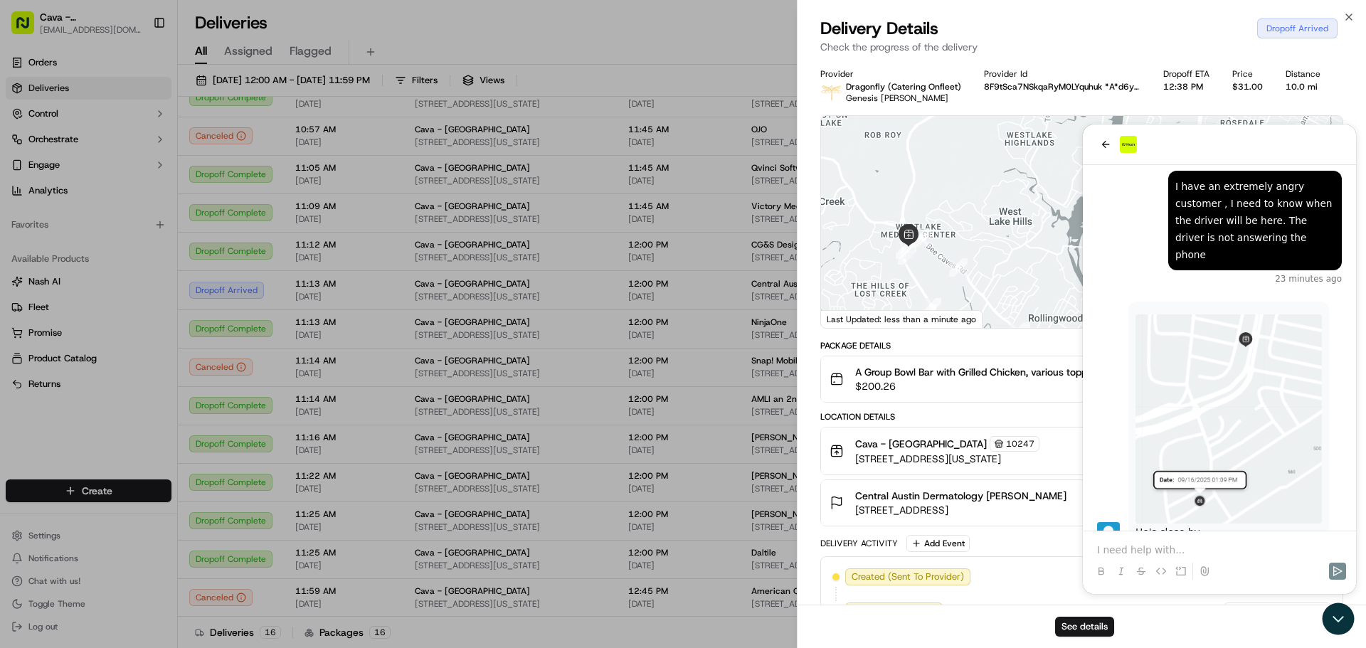
click at [1153, 551] on div "Delivery Activity Add Event" at bounding box center [1081, 543] width 523 height 17
click at [1158, 551] on div "Delivery Activity Add Event" at bounding box center [1081, 543] width 523 height 17
click at [1164, 543] on div "Delivery Activity Add Event" at bounding box center [1081, 543] width 523 height 17
